Goal: Task Accomplishment & Management: Manage account settings

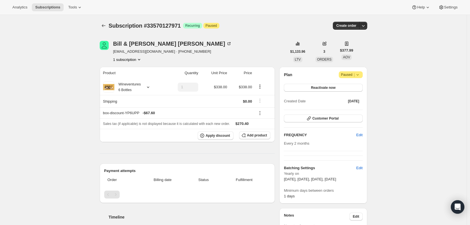
click at [365, 73] on div "Plan Attention Paused | Reactivate now Created Date [DATE] Customer Portal FREQ…" at bounding box center [323, 135] width 88 height 137
click at [363, 75] on span "Attention Paused |" at bounding box center [351, 74] width 24 height 7
click at [366, 165] on button "Edit" at bounding box center [359, 167] width 13 height 9
select select "YEARDAY"
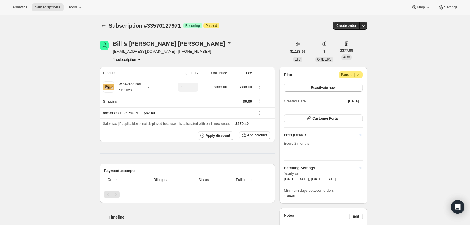
select select "9"
select select "17"
select select "11"
select select "5"
select select "2"
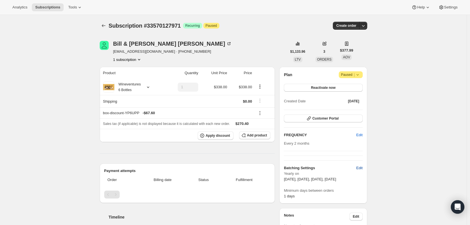
select select "4"
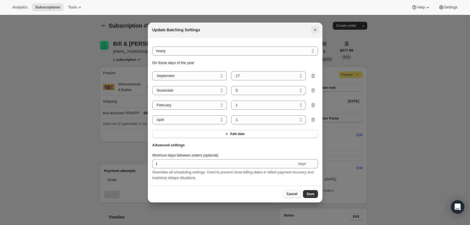
click at [316, 28] on icon "Close" at bounding box center [315, 30] width 6 height 6
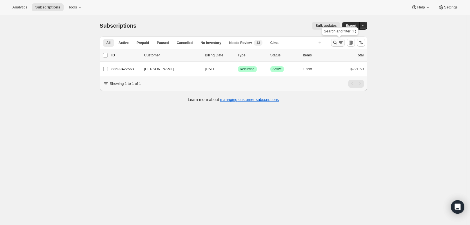
click at [341, 43] on icon "Search and filter results" at bounding box center [341, 43] width 6 height 6
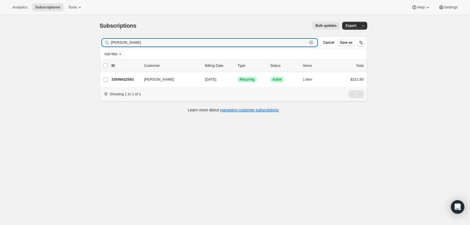
click at [314, 42] on icon "button" at bounding box center [311, 43] width 6 height 6
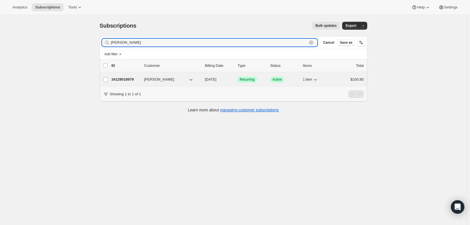
type input "demattei"
click at [129, 78] on p "34129018979" at bounding box center [126, 80] width 28 height 6
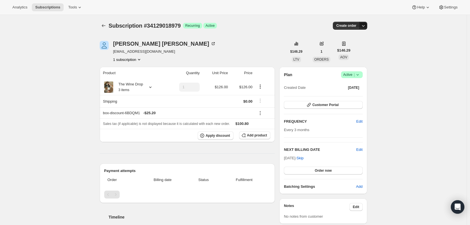
click at [364, 26] on icon "button" at bounding box center [364, 26] width 6 height 6
click at [401, 35] on div "Subscription #34129018979. This page is ready Subscription #34129018979 Success…" at bounding box center [233, 221] width 467 height 412
click at [213, 43] on icon at bounding box center [214, 43] width 2 height 2
